Goal: Book appointment/travel/reservation

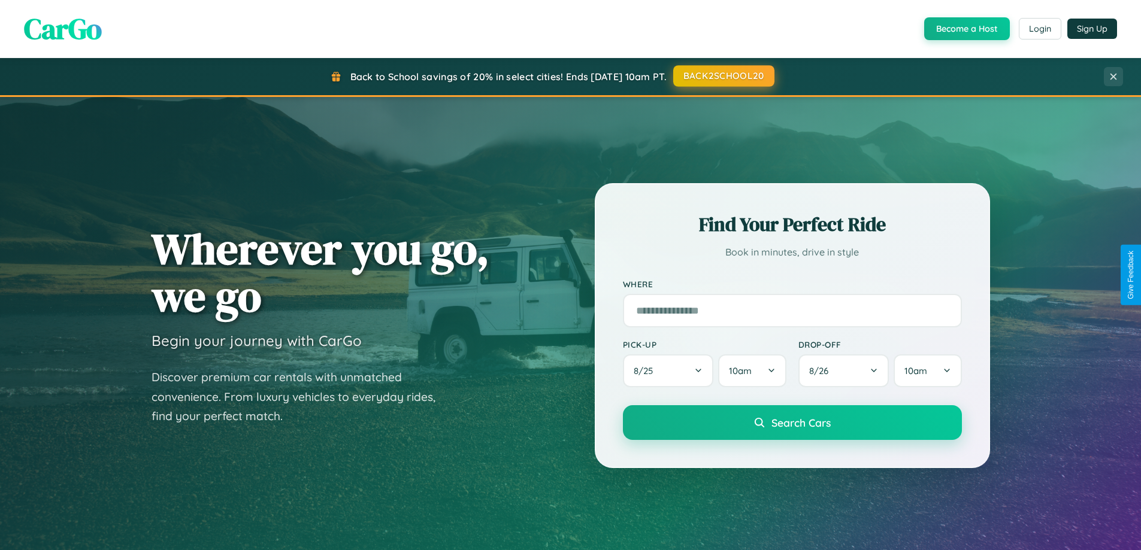
click at [723, 76] on button "BACK2SCHOOL20" at bounding box center [723, 76] width 101 height 22
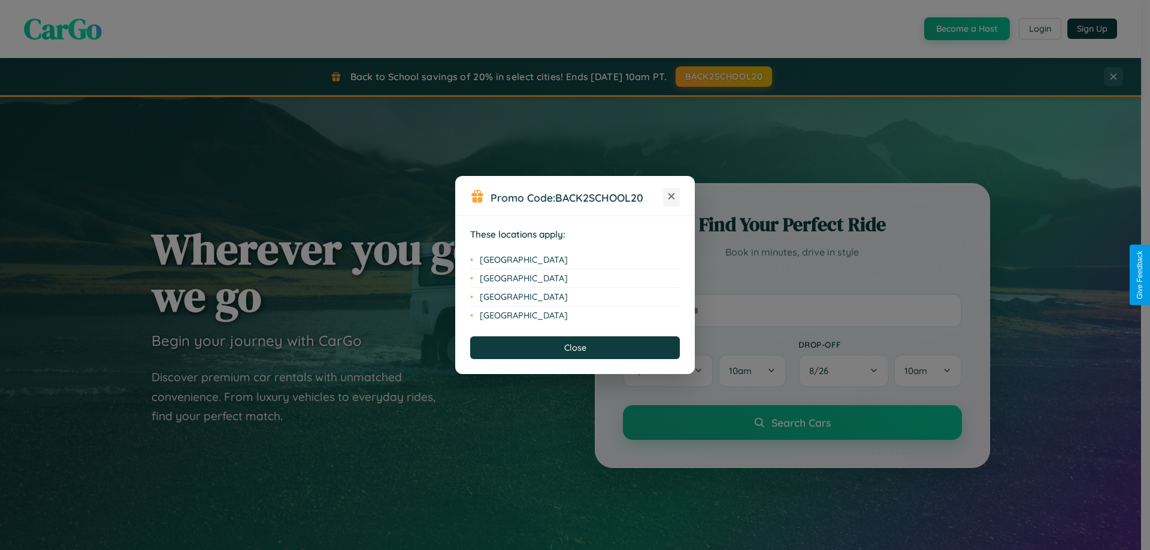
click at [671, 197] on icon at bounding box center [671, 196] width 7 height 7
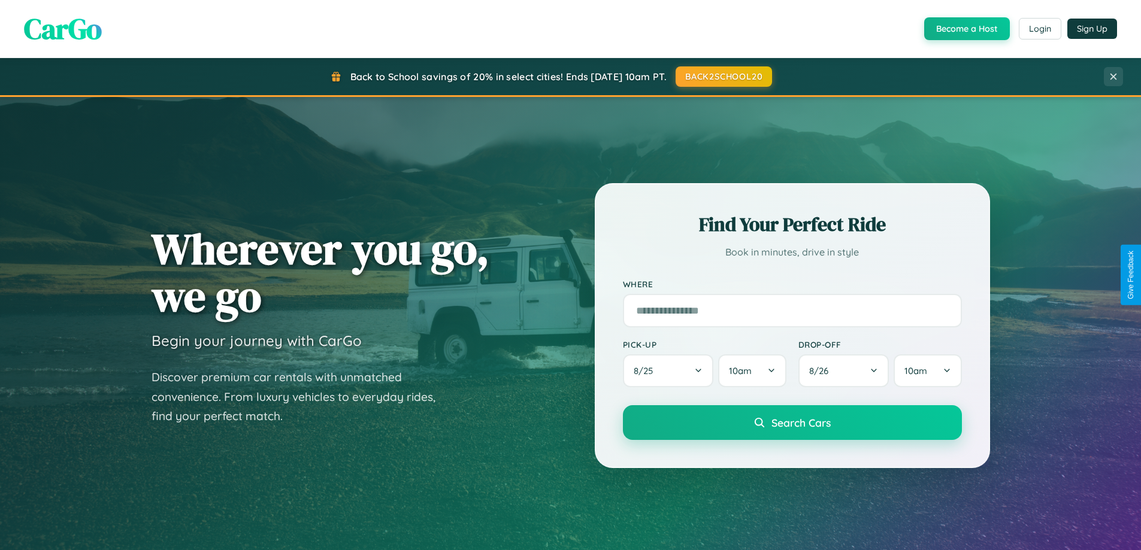
scroll to position [516, 0]
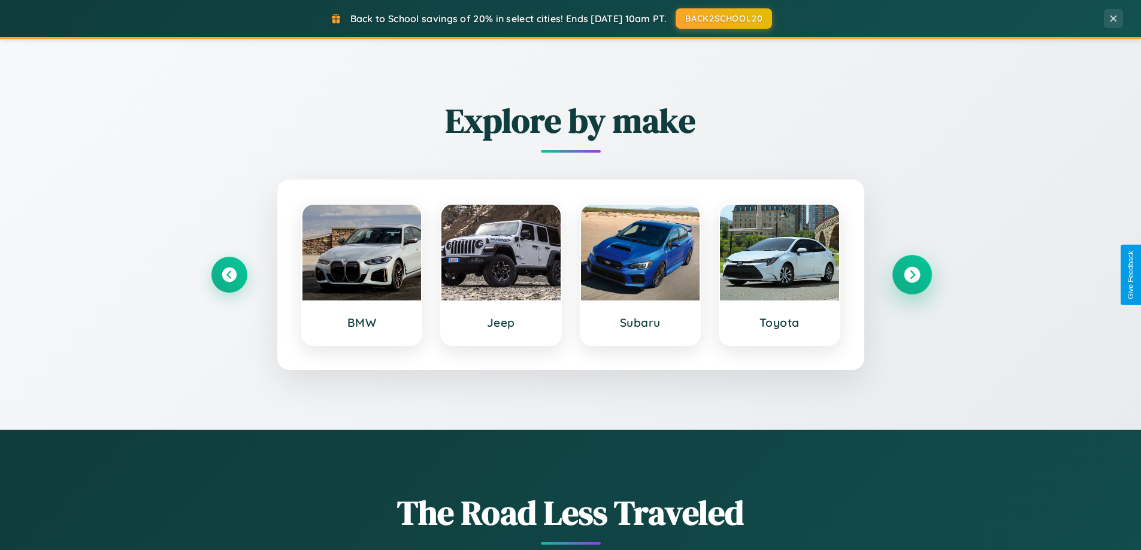
click at [911, 275] on icon at bounding box center [912, 275] width 16 height 16
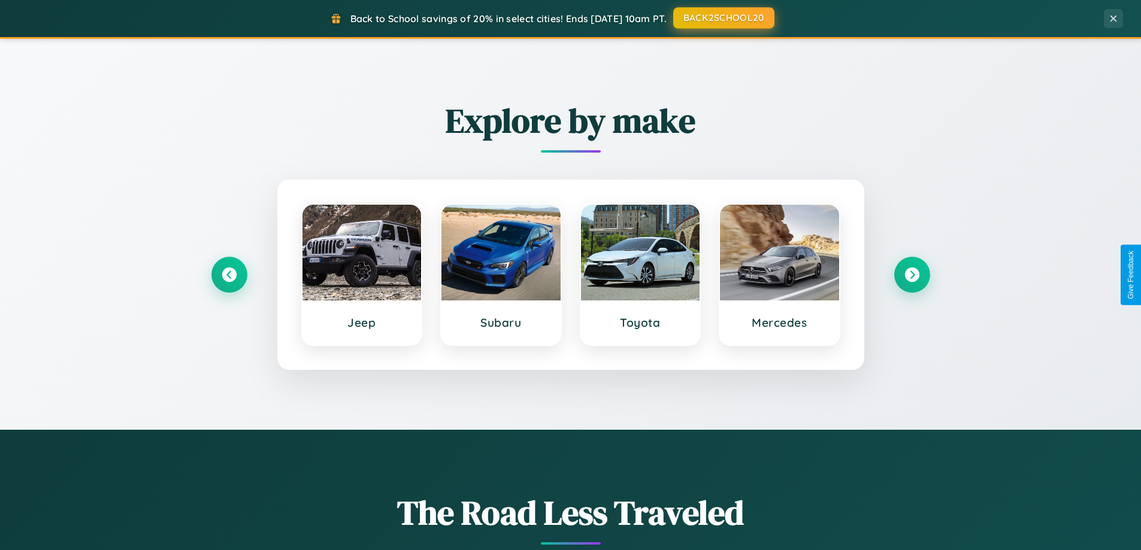
click at [723, 19] on button "BACK2SCHOOL20" at bounding box center [723, 18] width 101 height 22
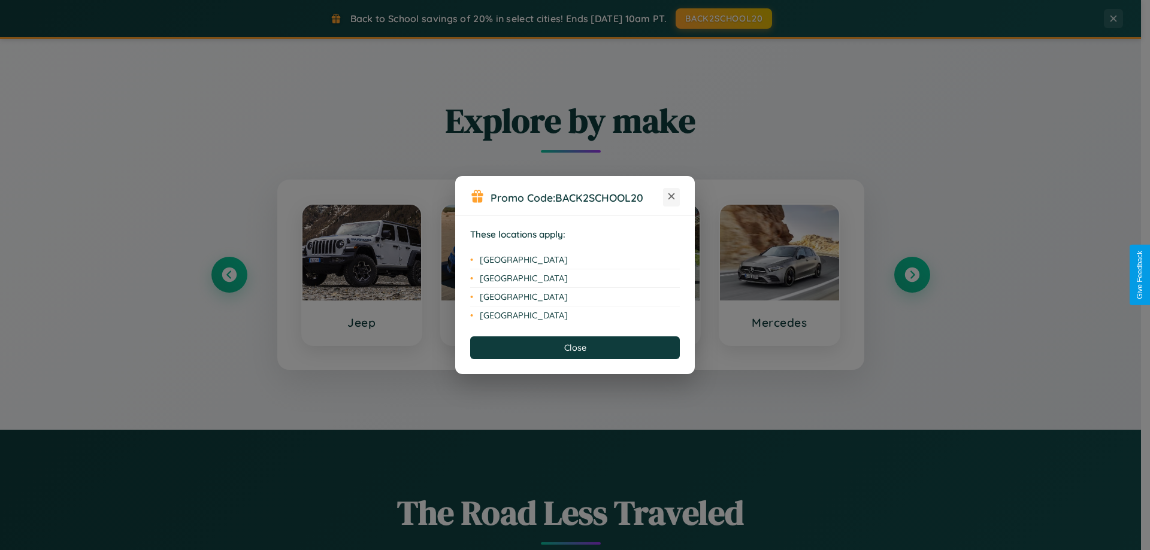
click at [671, 197] on icon at bounding box center [671, 196] width 7 height 7
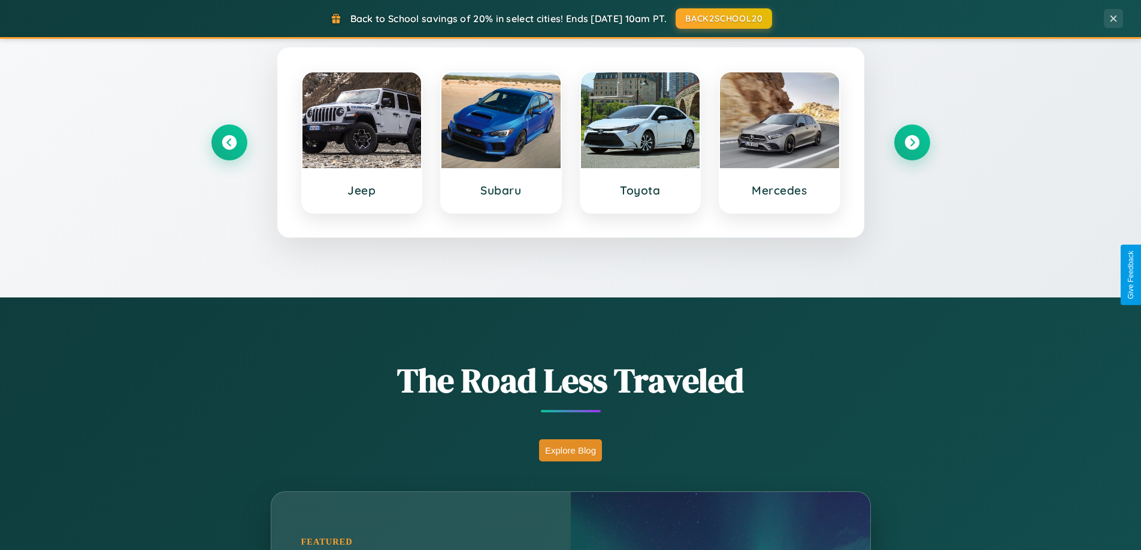
scroll to position [1924, 0]
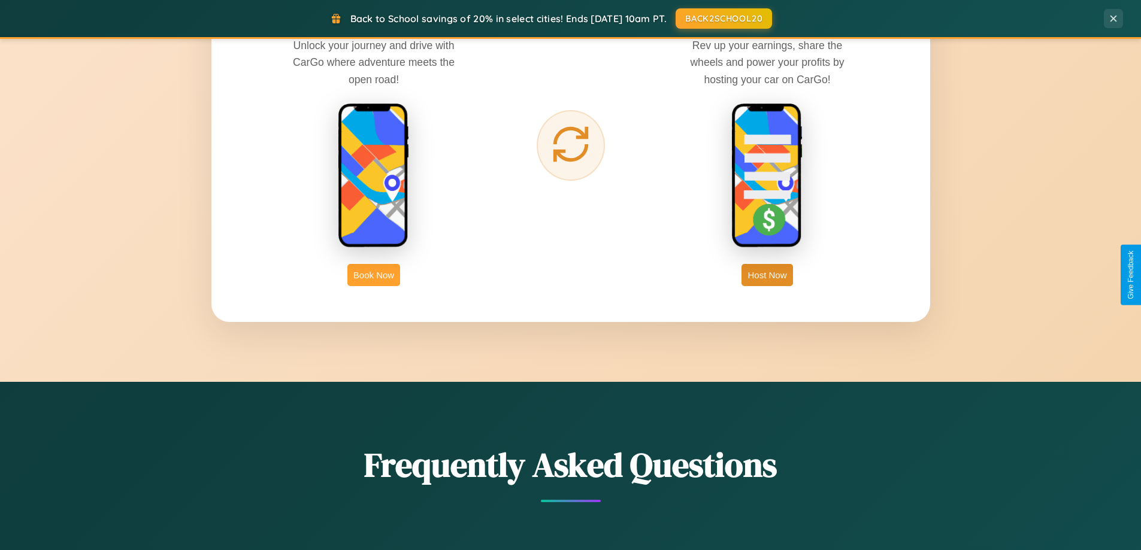
click at [374, 275] on button "Book Now" at bounding box center [373, 275] width 53 height 22
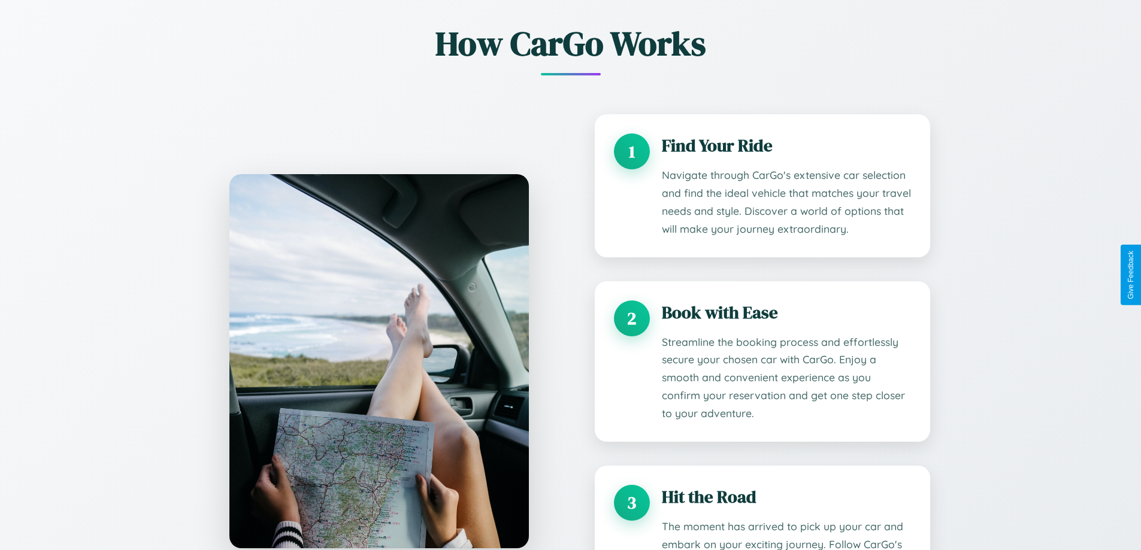
scroll to position [162, 0]
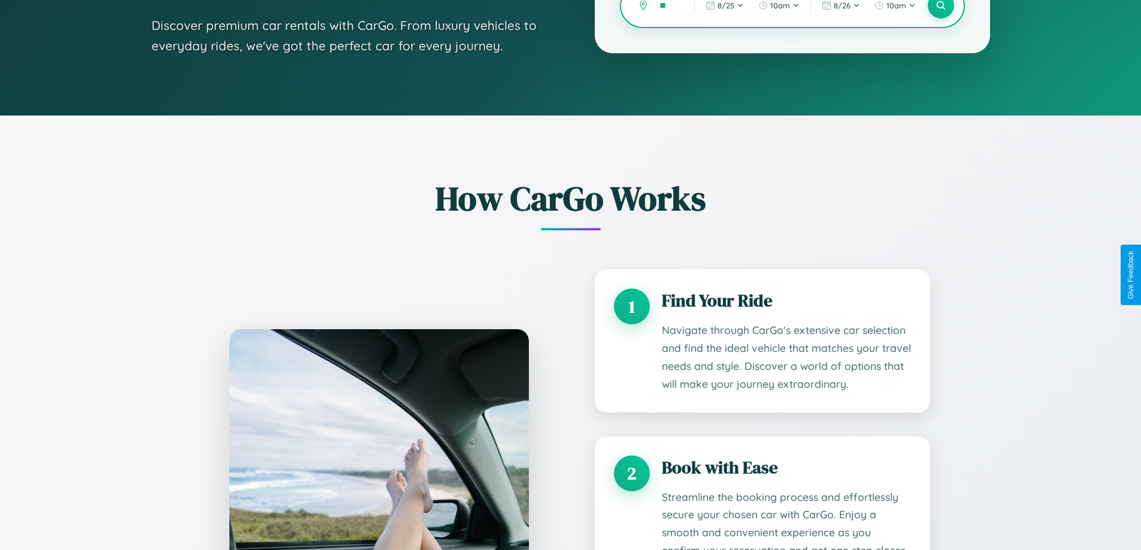
type input "***"
